Goal: Information Seeking & Learning: Learn about a topic

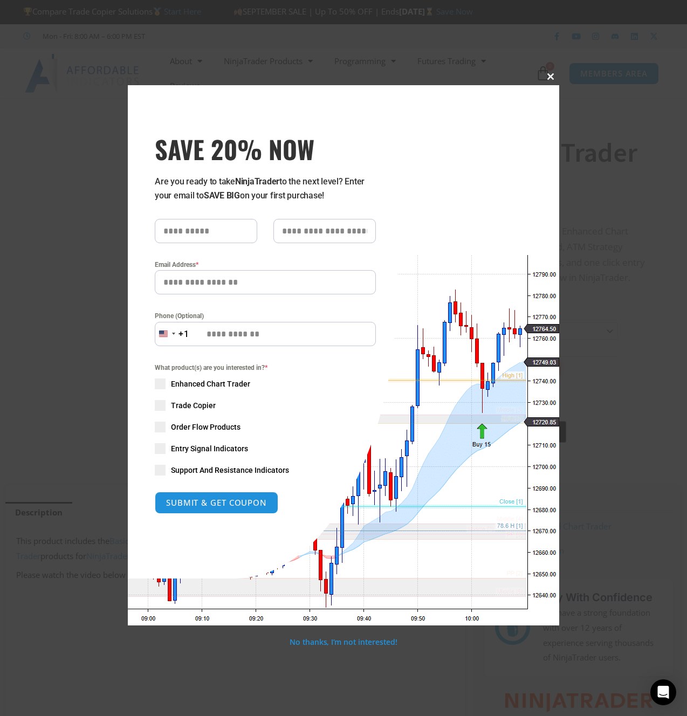
drag, startPoint x: 548, startPoint y: 75, endPoint x: 373, endPoint y: 158, distance: 193.3
click at [375, 158] on div "Close this module SAVE 20% NOW Are you ready to take NinjaTrader to the next le…" at bounding box center [344, 355] width 432 height 541
click at [214, 385] on span "Enhanced Chart Trader" at bounding box center [210, 384] width 79 height 11
click at [550, 78] on span at bounding box center [550, 76] width 17 height 6
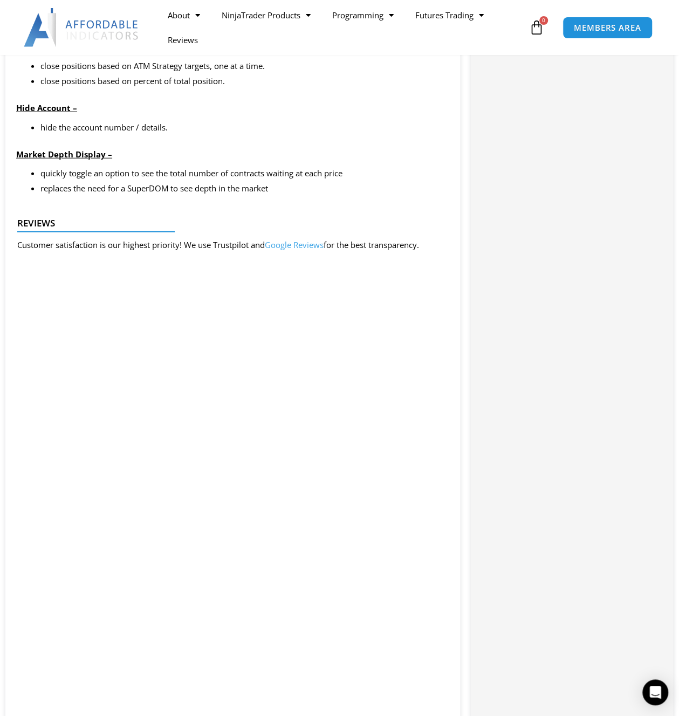
scroll to position [1295, 0]
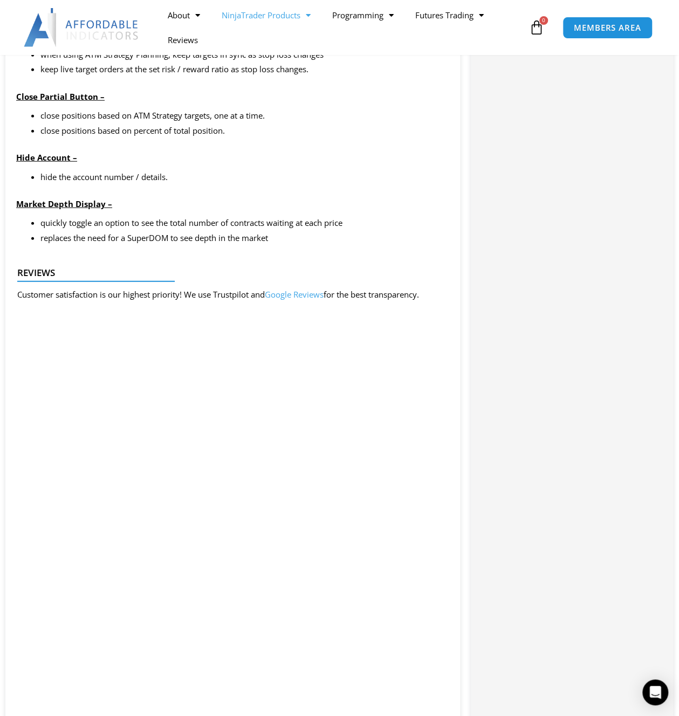
click at [293, 15] on link "NinjaTrader Products" at bounding box center [266, 15] width 111 height 25
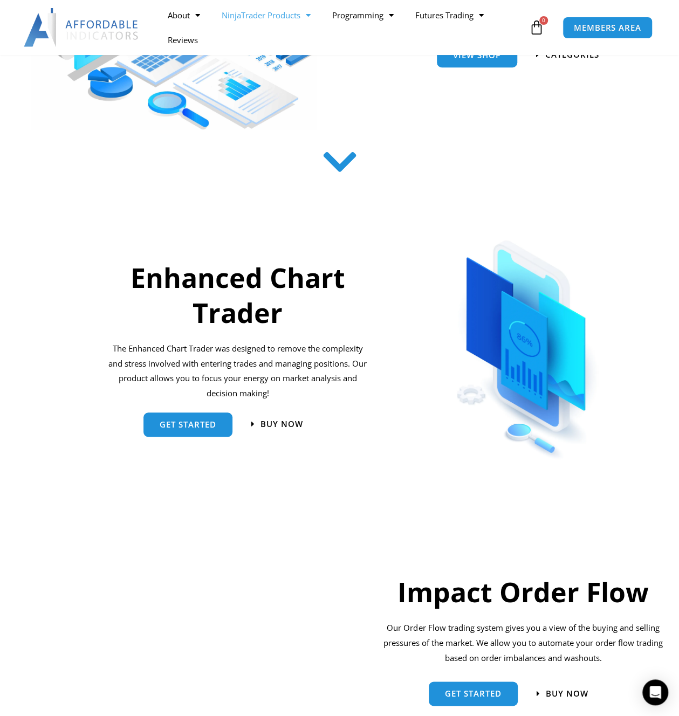
scroll to position [270, 0]
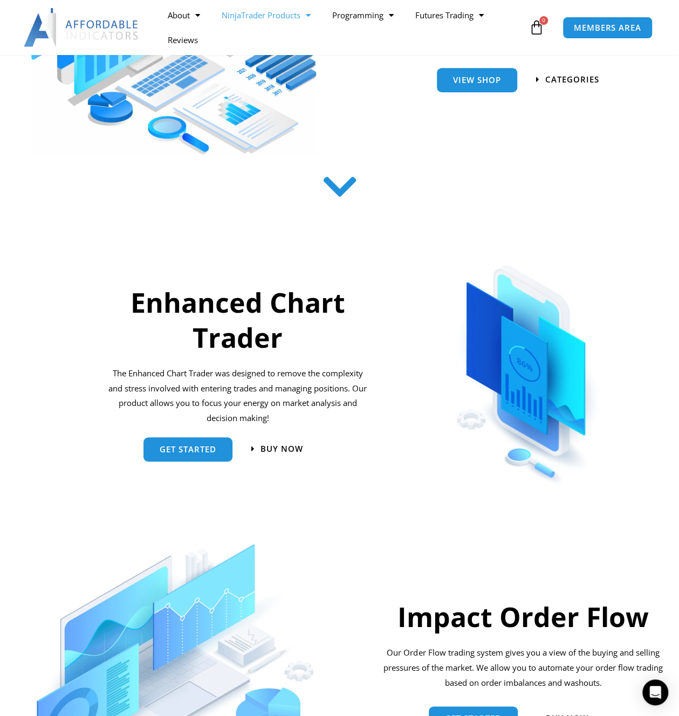
click at [258, 329] on h2 "Enhanced Chart Trader" at bounding box center [238, 320] width 260 height 70
click at [502, 363] on img at bounding box center [527, 364] width 208 height 247
click at [228, 316] on h2 "Enhanced Chart Trader" at bounding box center [238, 320] width 260 height 70
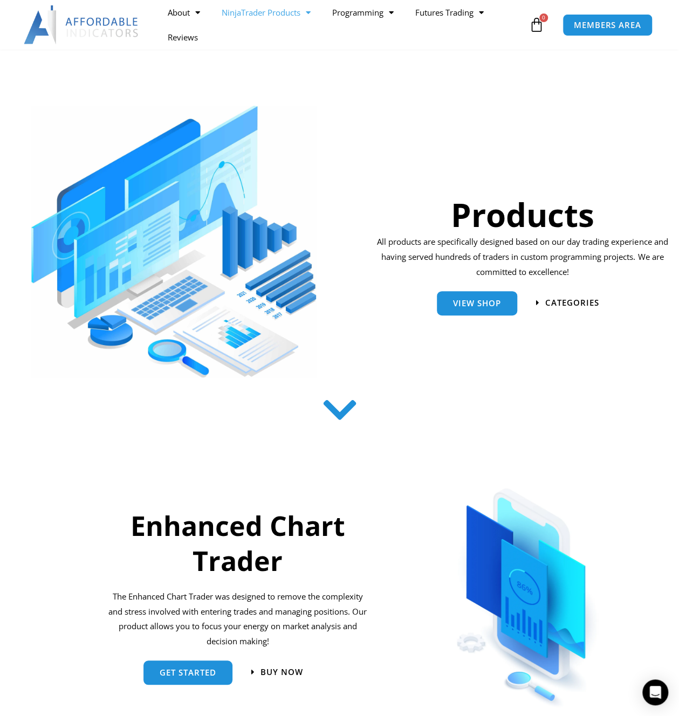
scroll to position [0, 0]
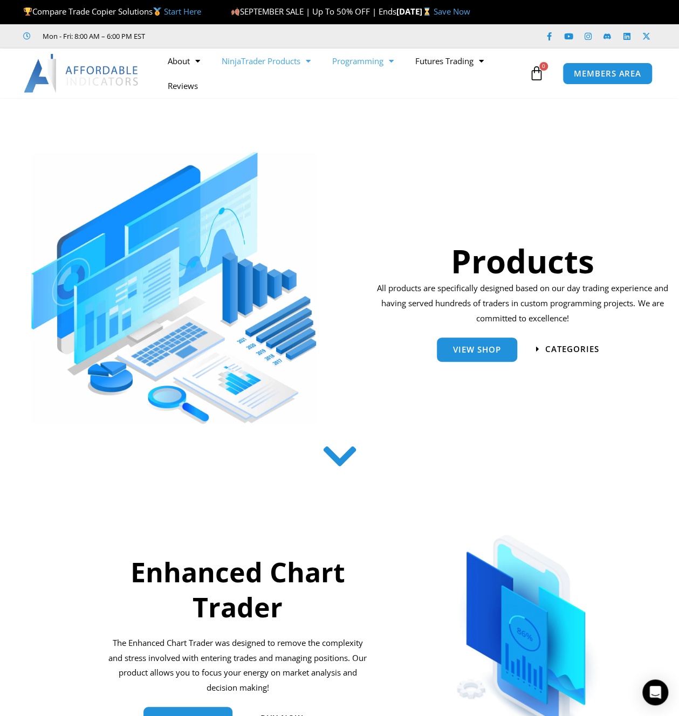
click at [393, 59] on span "Menu" at bounding box center [389, 61] width 10 height 19
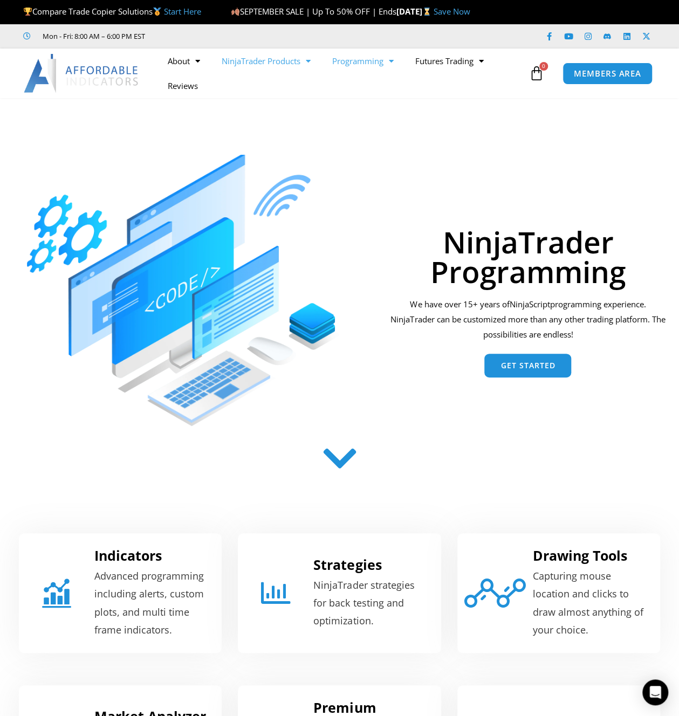
click at [278, 61] on link "NinjaTrader Products" at bounding box center [266, 61] width 111 height 25
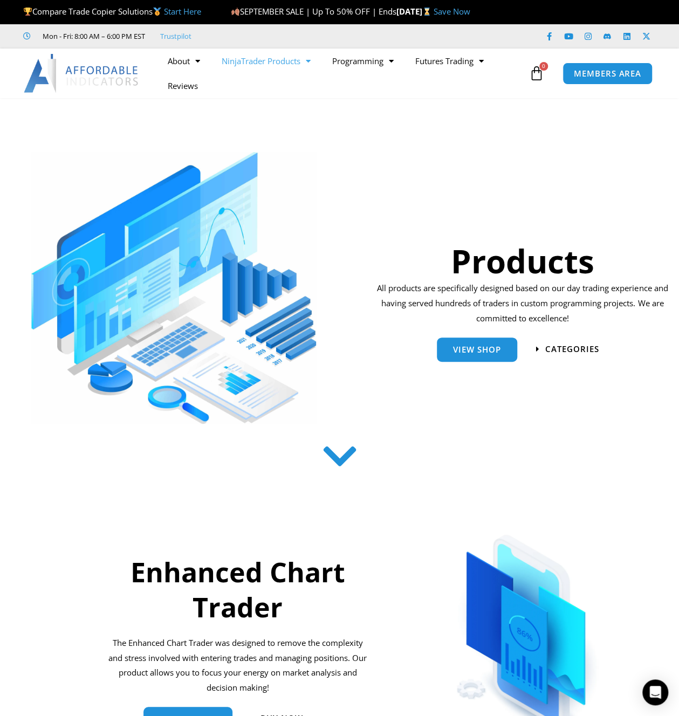
click at [311, 58] on span "Menu" at bounding box center [305, 61] width 10 height 19
click at [193, 87] on link "Reviews" at bounding box center [183, 85] width 52 height 25
